Goal: Navigation & Orientation: Find specific page/section

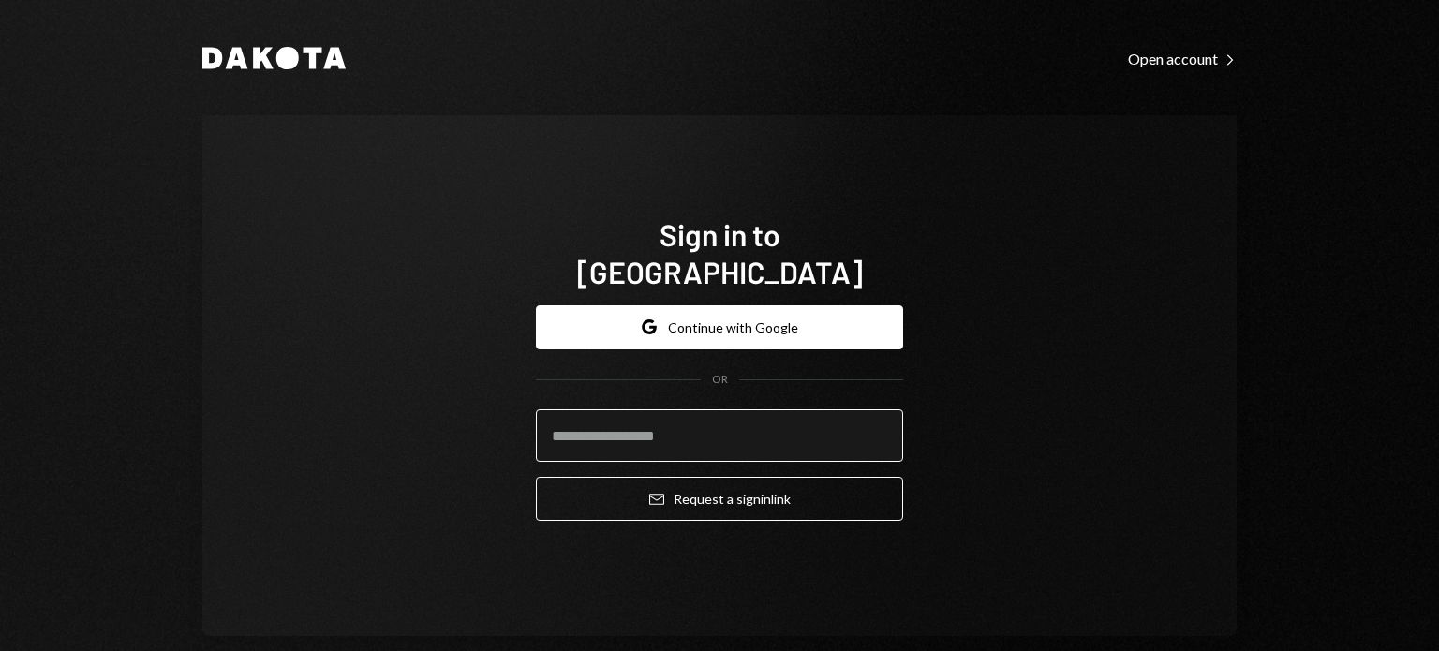
click at [634, 415] on input "email" at bounding box center [719, 436] width 367 height 52
type input "**********"
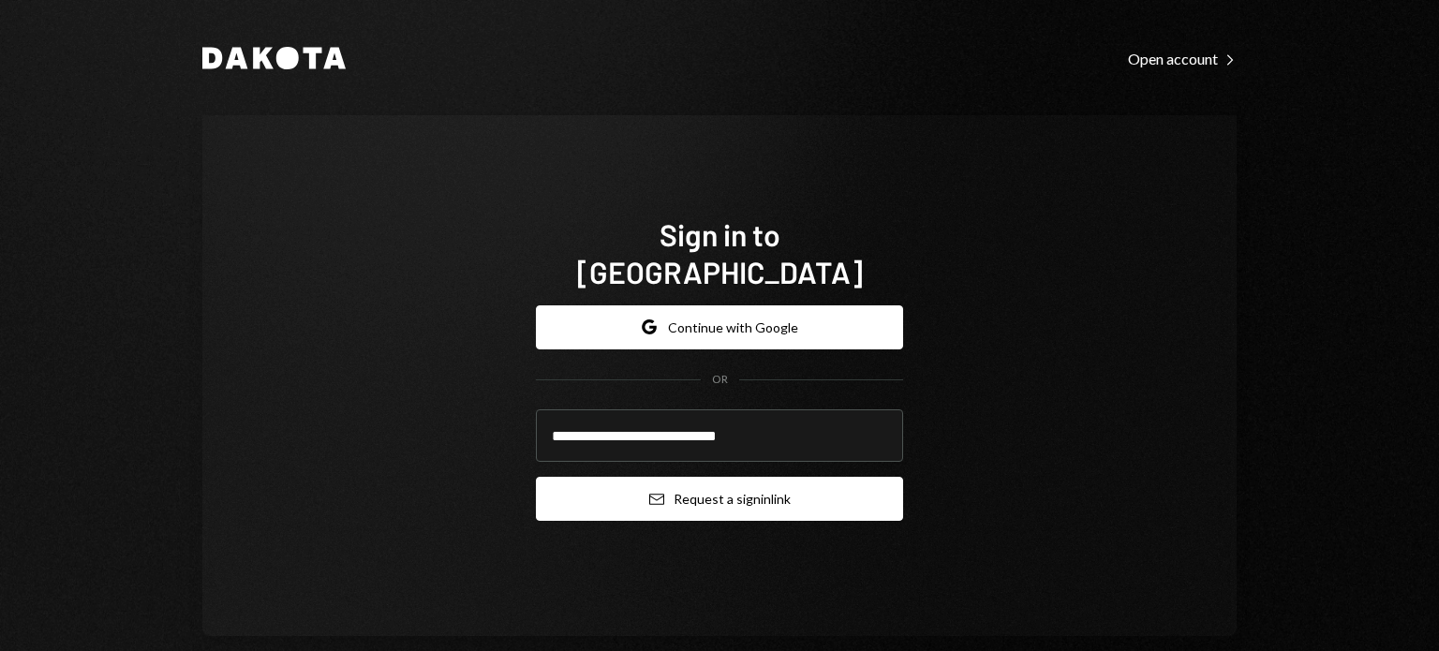
click at [610, 483] on button "Email Request a sign in link" at bounding box center [719, 499] width 367 height 44
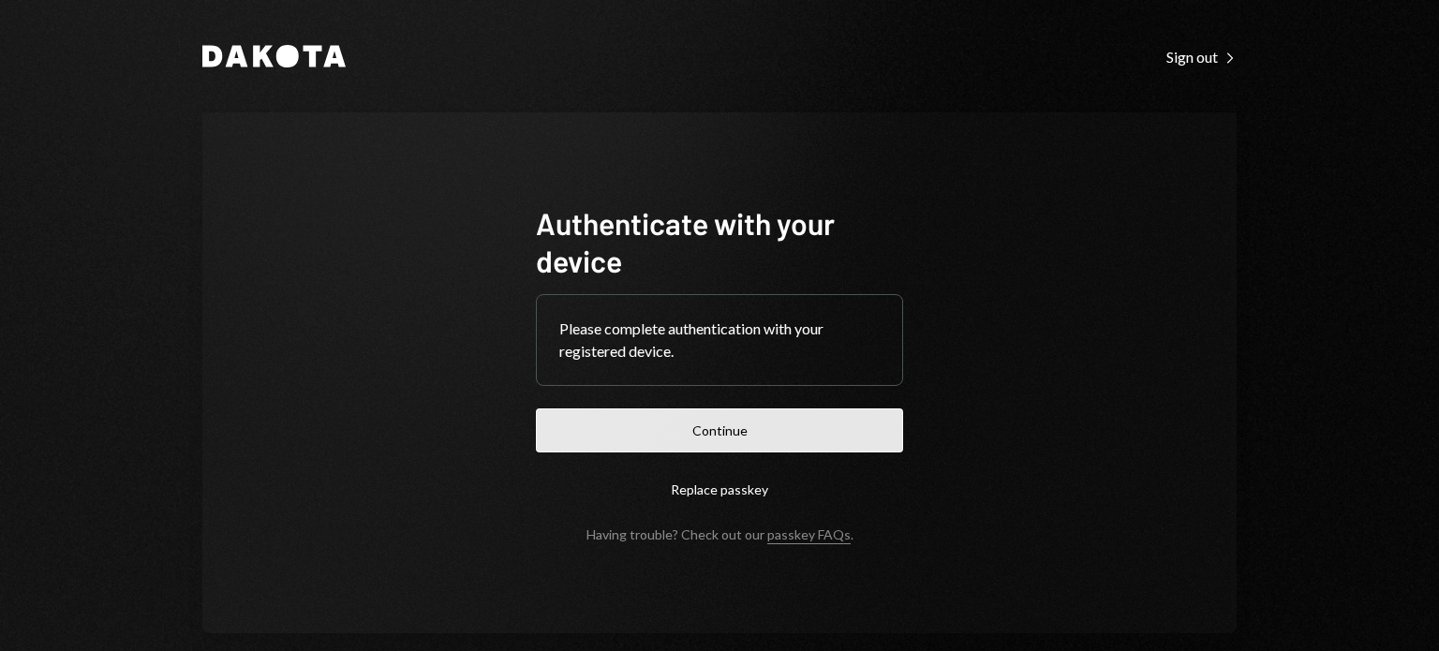
click at [680, 430] on button "Continue" at bounding box center [719, 431] width 367 height 44
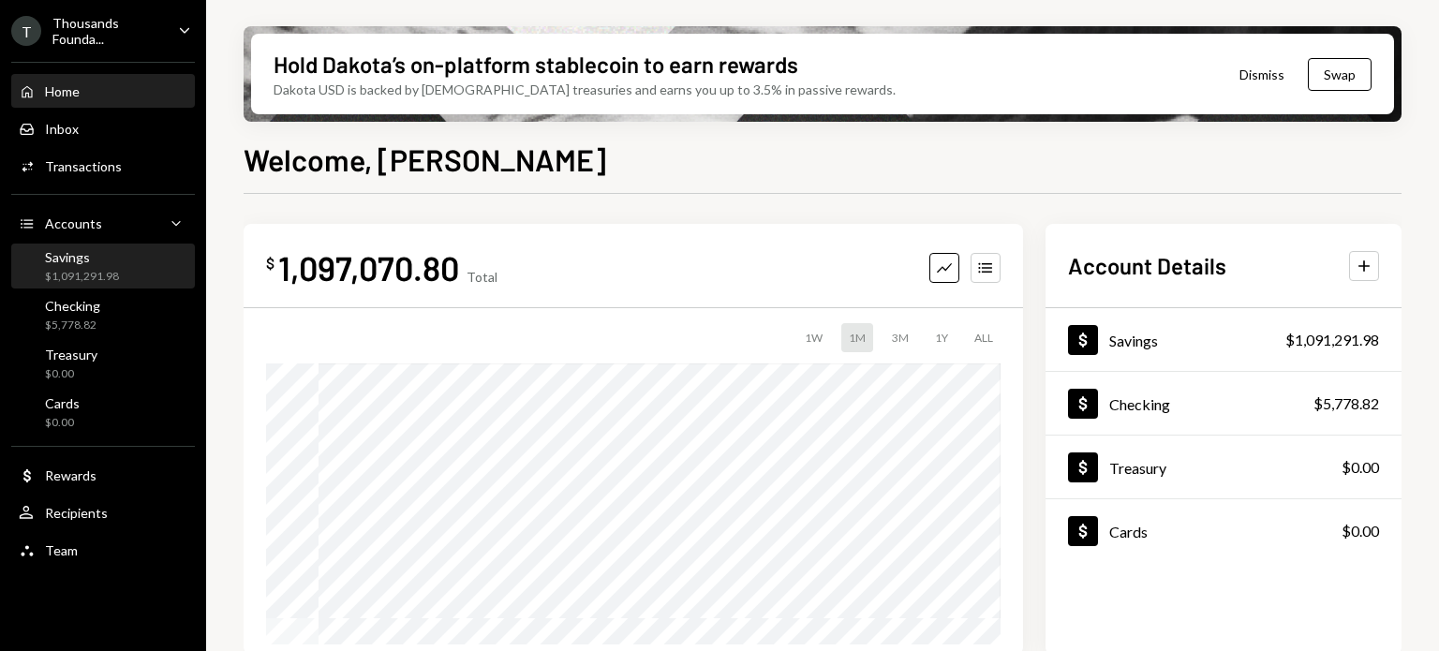
click at [112, 259] on div "Savings" at bounding box center [82, 257] width 74 height 16
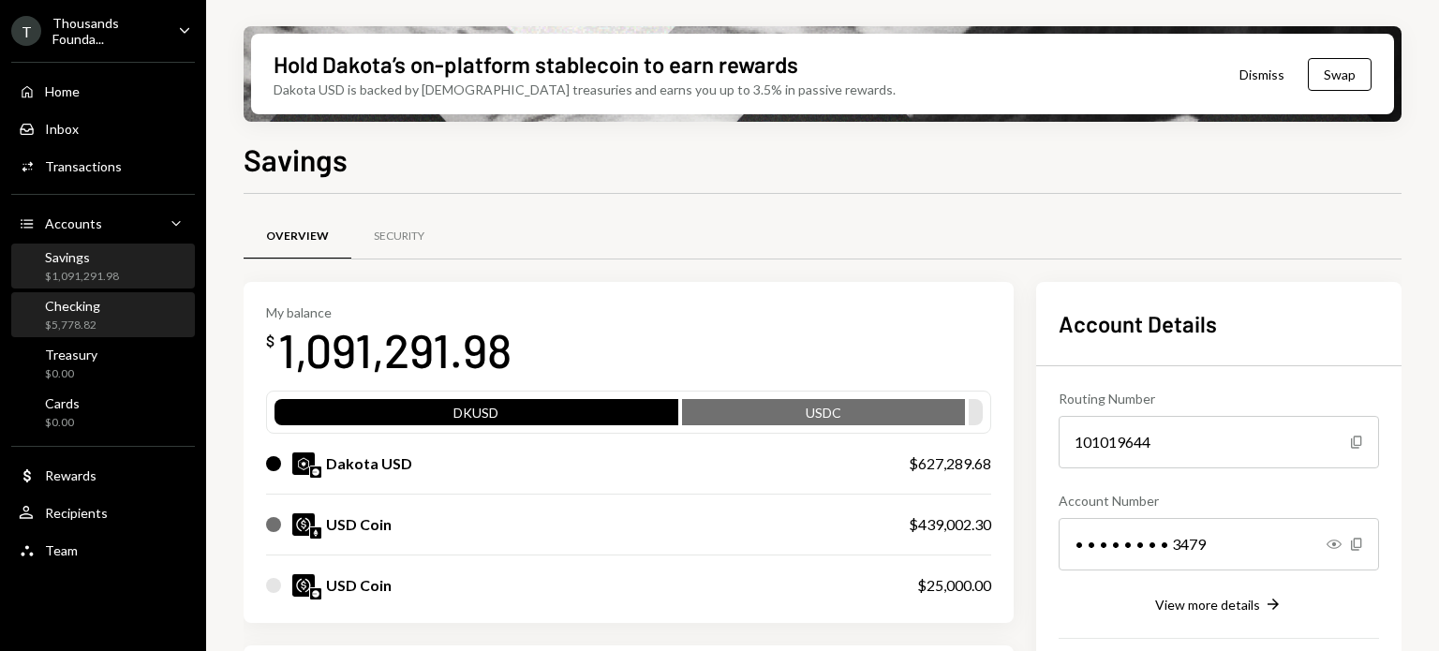
click at [103, 316] on div "Checking $5,778.82" at bounding box center [103, 316] width 169 height 36
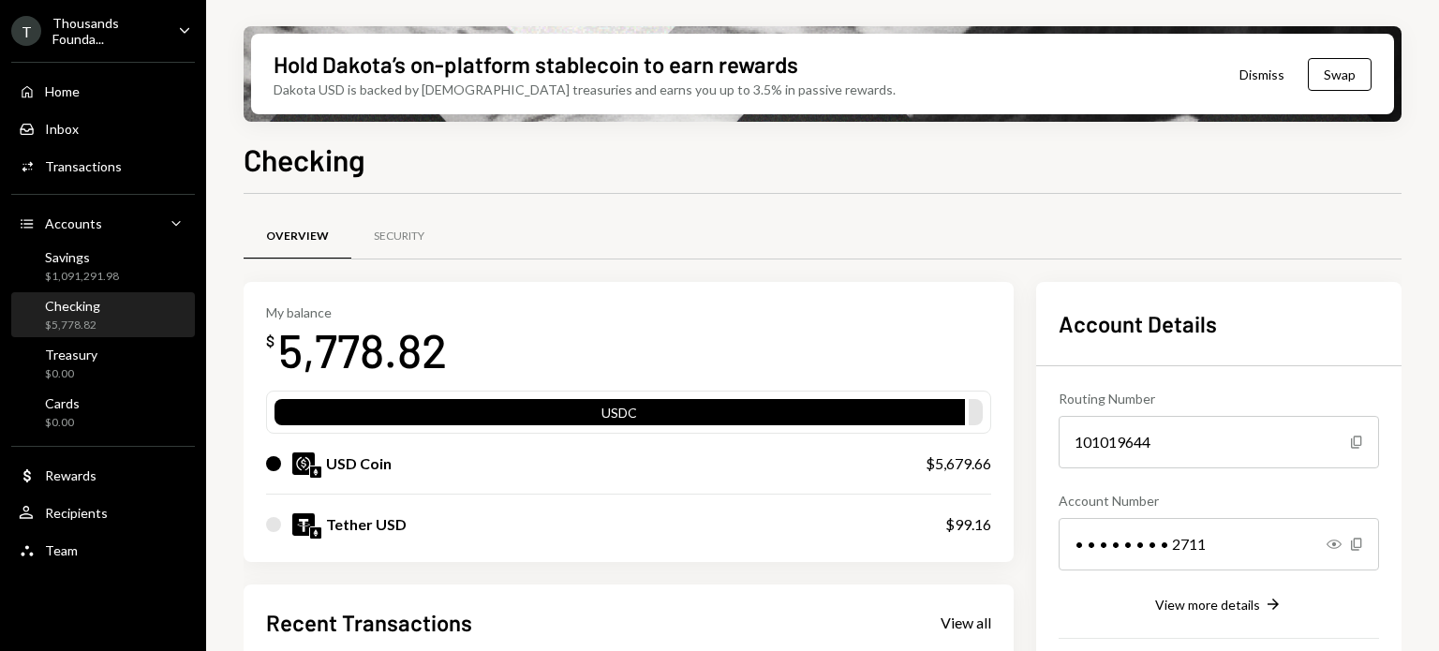
click at [179, 29] on icon "Caret Down" at bounding box center [184, 30] width 21 height 21
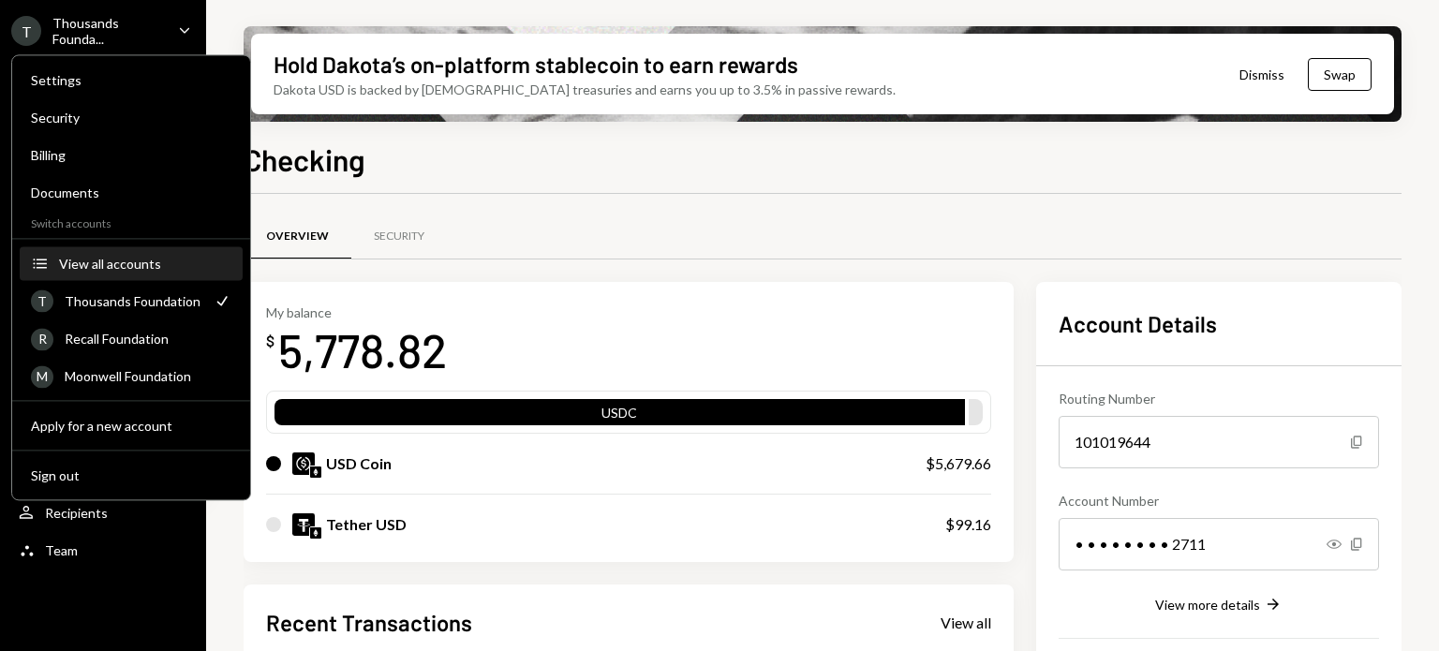
click at [100, 258] on div "View all accounts" at bounding box center [145, 264] width 172 height 16
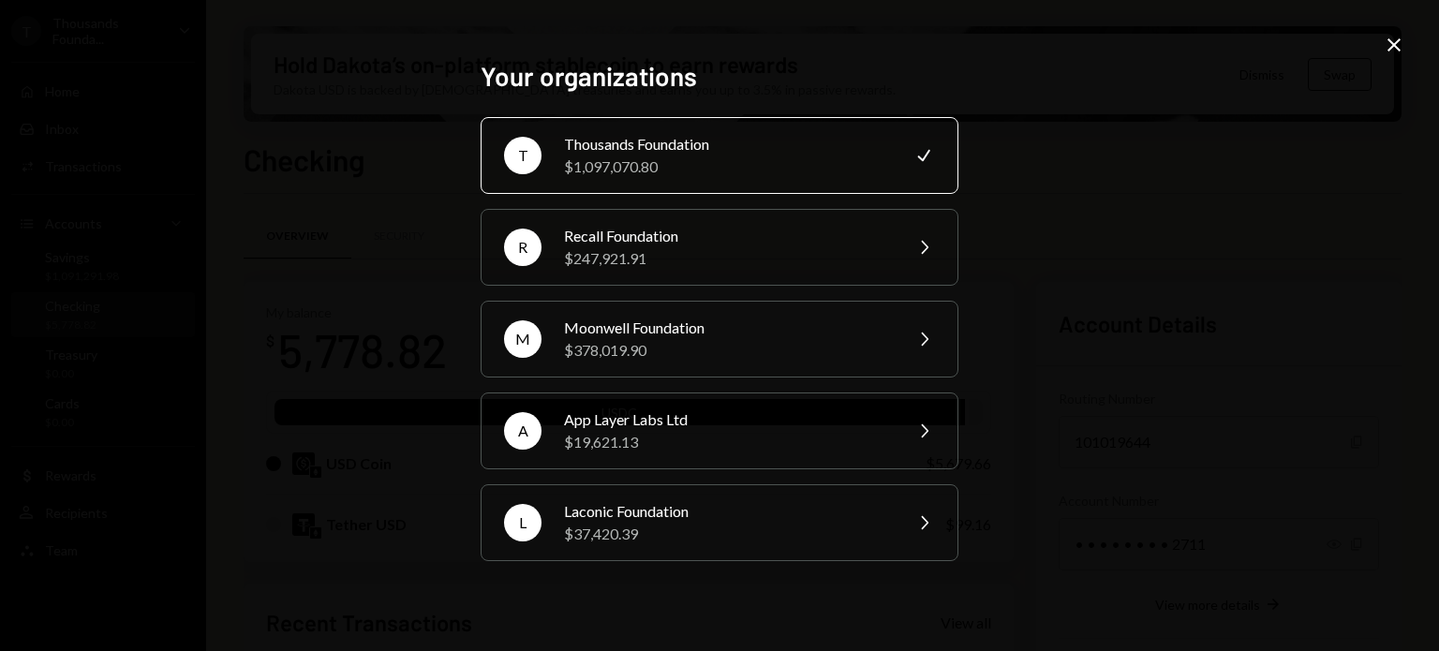
click at [613, 479] on div "T Thousands Foundation $1,097,070.80 Check R Recall Foundation $247,921.91 Chev…" at bounding box center [720, 339] width 478 height 444
click at [611, 514] on div "Laconic Foundation" at bounding box center [727, 511] width 326 height 22
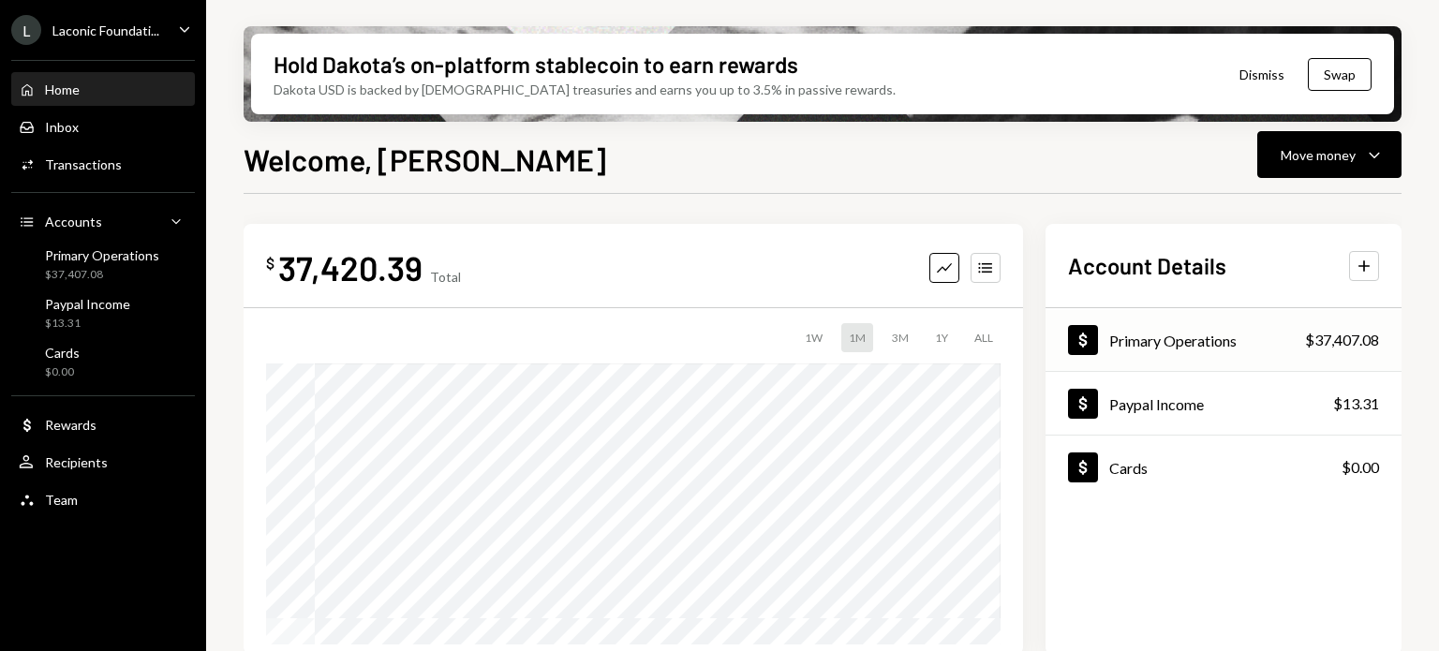
click at [1218, 350] on div "Dollar Primary Operations" at bounding box center [1152, 340] width 169 height 30
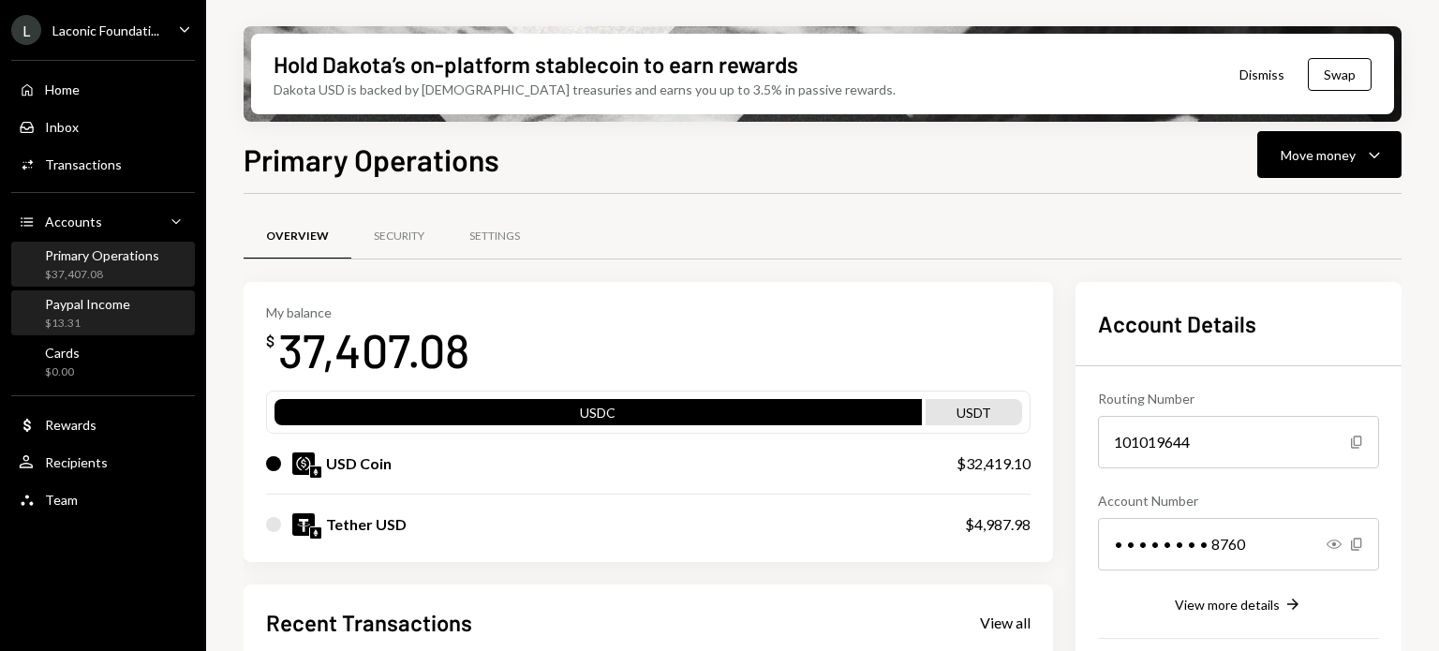
click at [54, 314] on div "Paypal Income $13.31" at bounding box center [87, 314] width 85 height 36
